Goal: Book appointment/travel/reservation

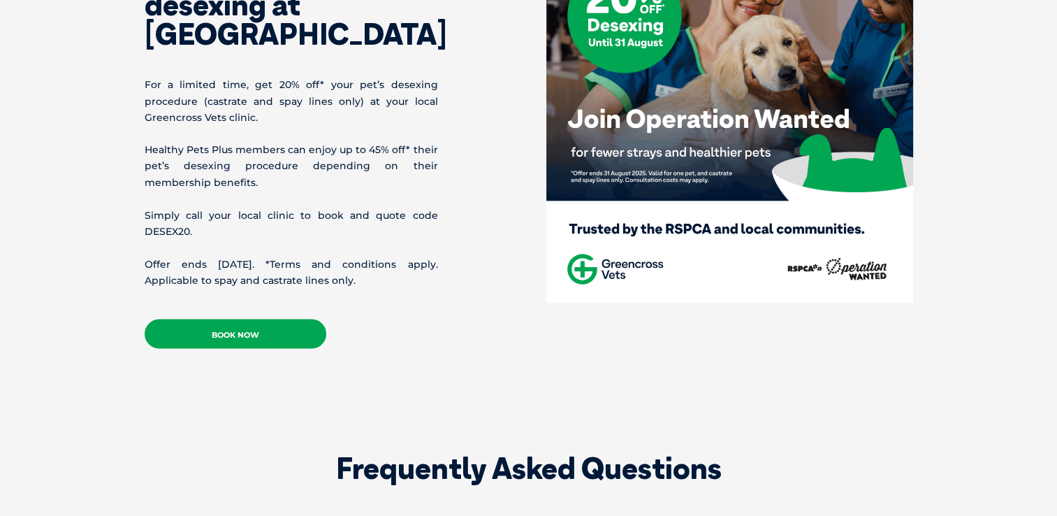
scroll to position [2446, 0]
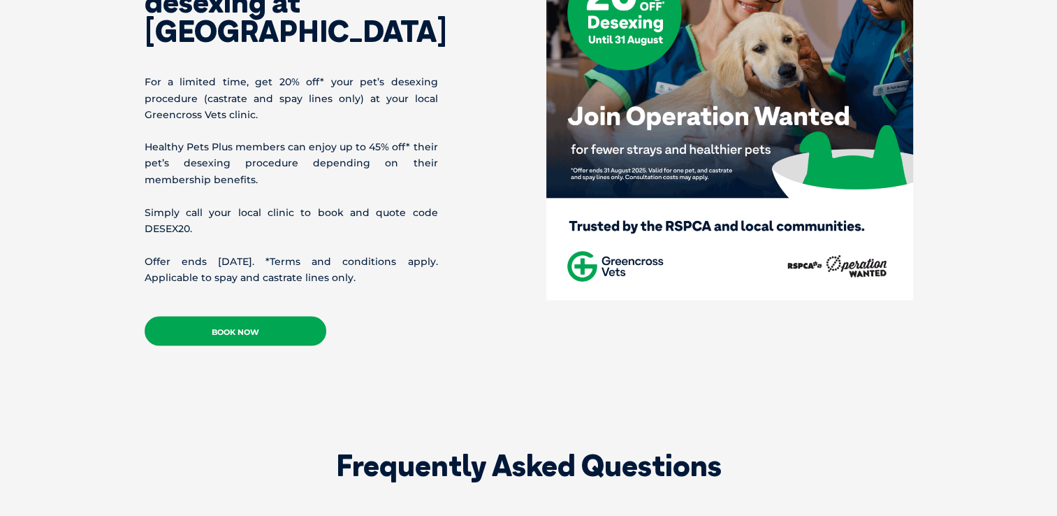
click at [224, 320] on link "Book Now" at bounding box center [236, 330] width 182 height 29
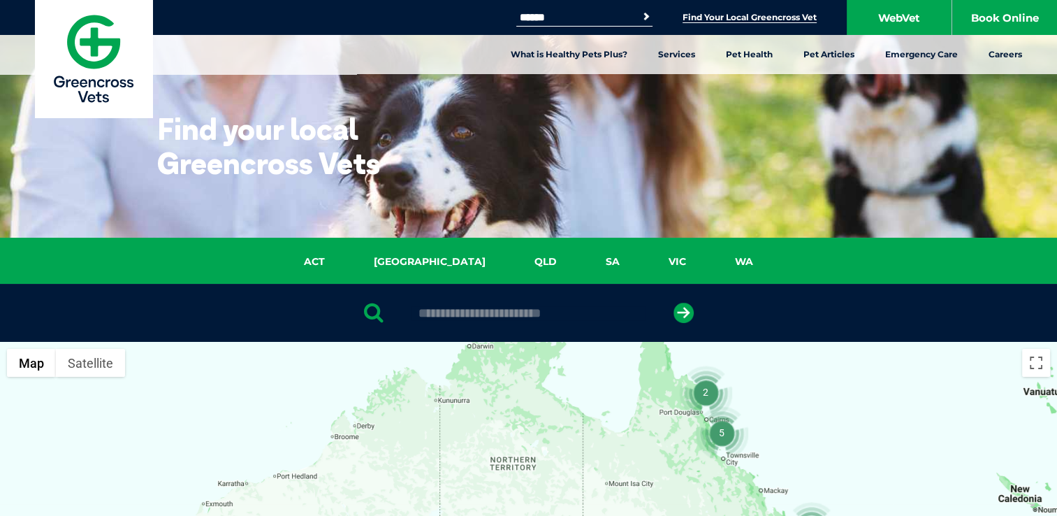
scroll to position [131, 0]
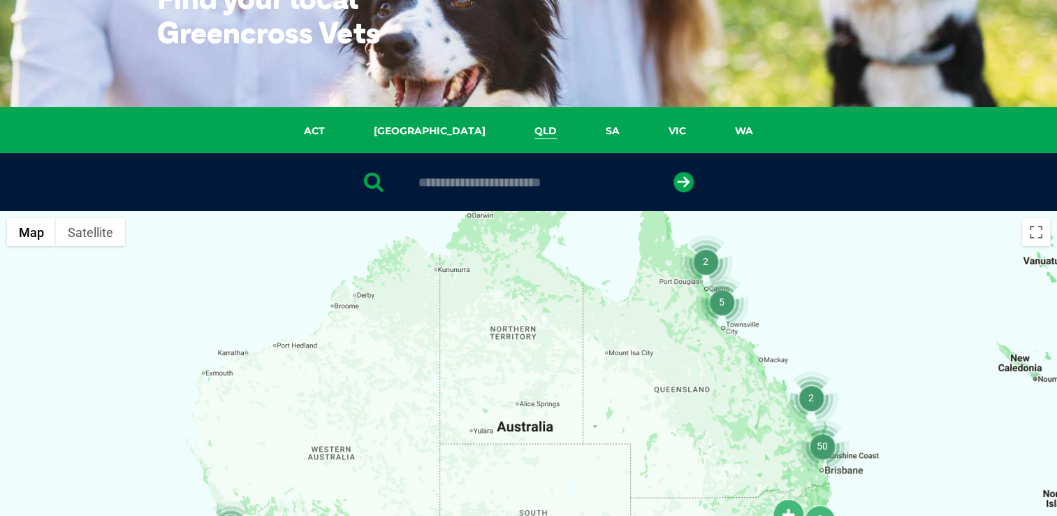
click at [510, 138] on link "QLD" at bounding box center [545, 131] width 71 height 16
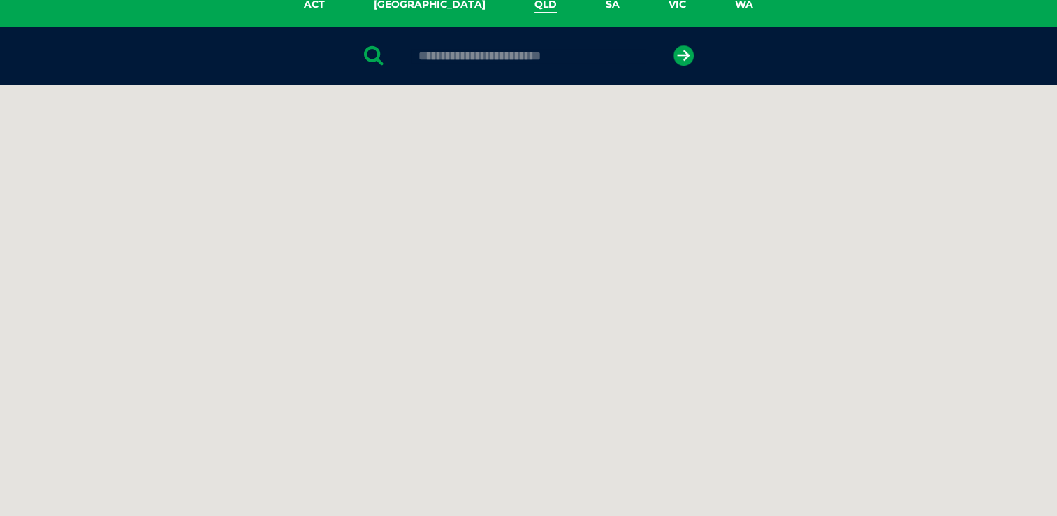
scroll to position [320, 0]
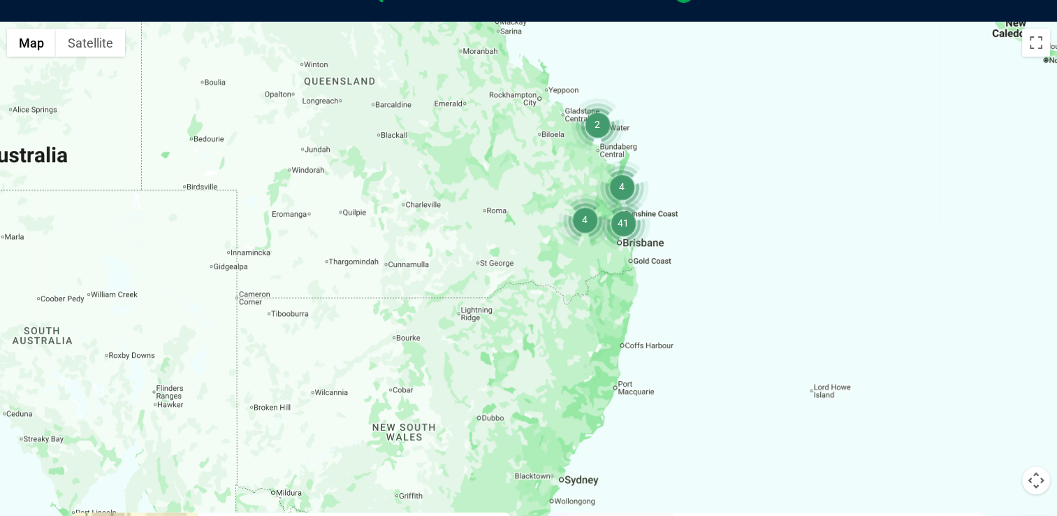
drag, startPoint x: 579, startPoint y: 435, endPoint x: 560, endPoint y: 211, distance: 224.4
click at [560, 211] on img "4" at bounding box center [584, 219] width 53 height 53
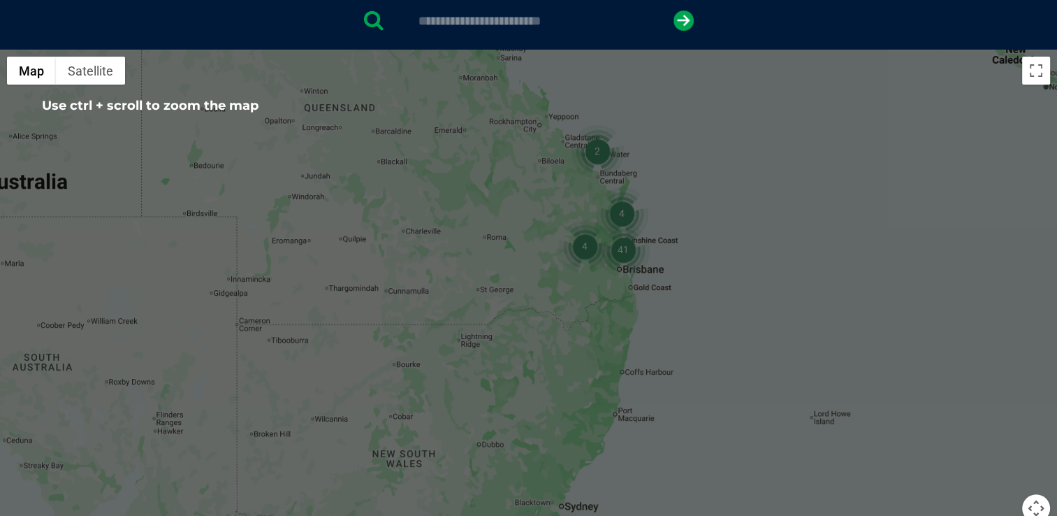
scroll to position [294, 0]
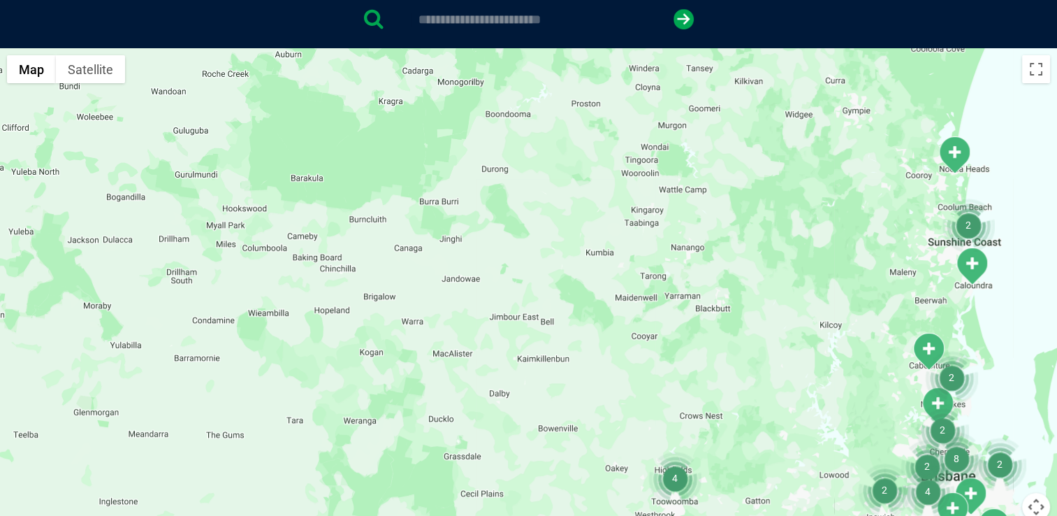
drag, startPoint x: 646, startPoint y: 396, endPoint x: 621, endPoint y: 183, distance: 214.6
click at [621, 183] on div "To navigate, press the arrow keys." at bounding box center [528, 318] width 1057 height 540
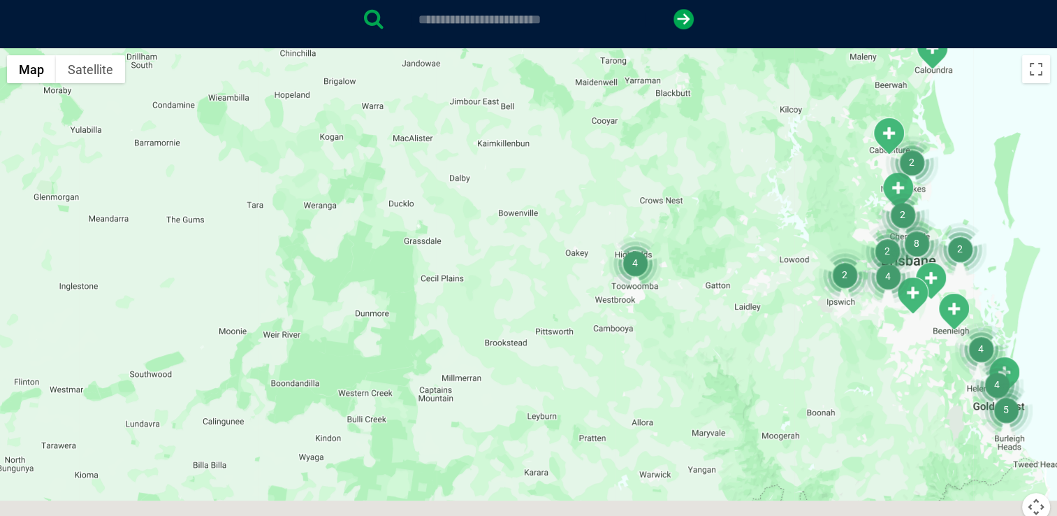
drag, startPoint x: 676, startPoint y: 347, endPoint x: 642, endPoint y: 159, distance: 191.2
click at [642, 159] on div "To navigate, press the arrow keys." at bounding box center [528, 318] width 1057 height 540
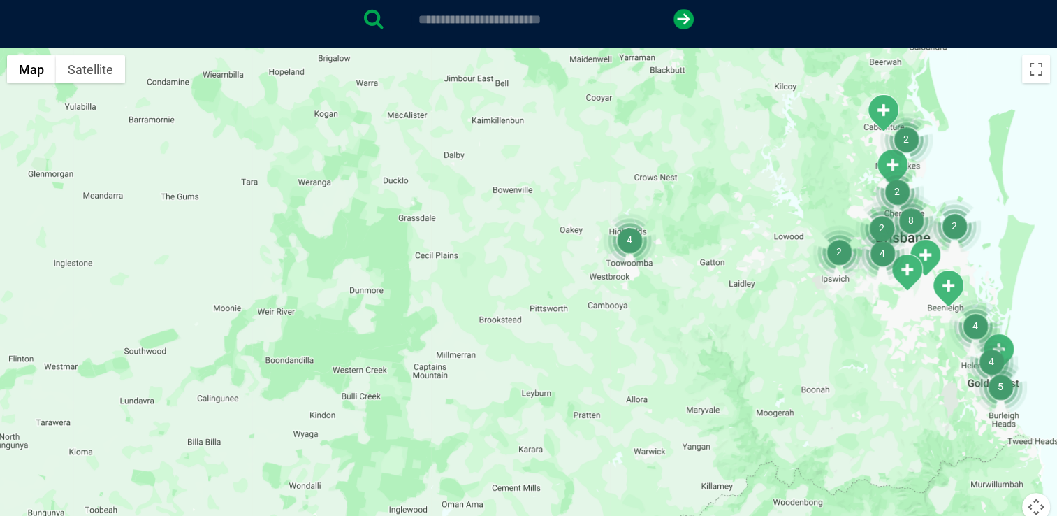
click at [626, 243] on img "4" at bounding box center [629, 239] width 53 height 53
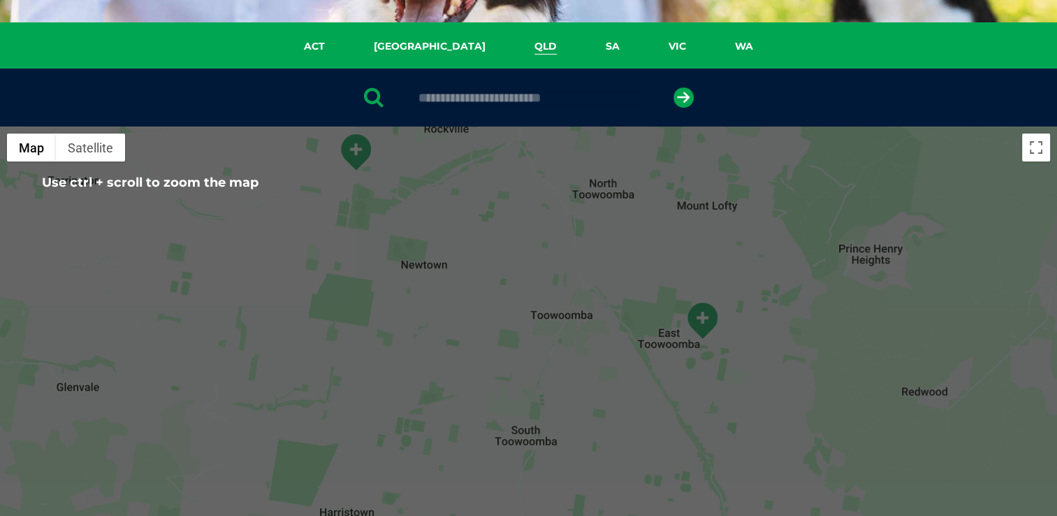
scroll to position [219, 0]
